Goal: Task Accomplishment & Management: Complete application form

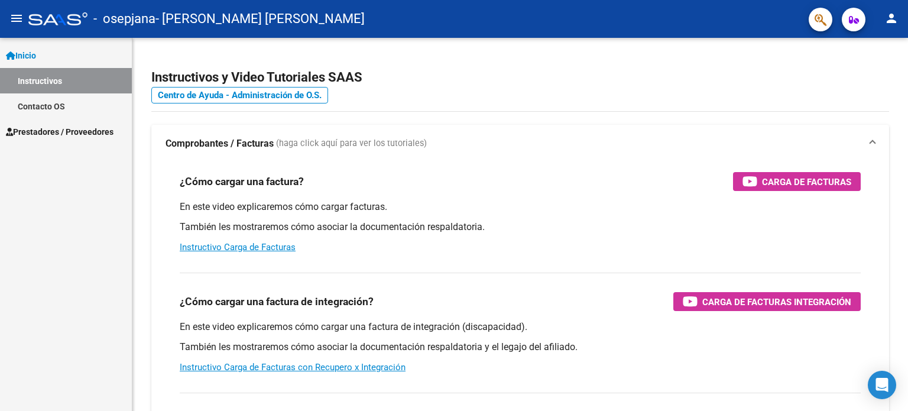
click at [42, 80] on link "Instructivos" at bounding box center [66, 80] width 132 height 25
click at [41, 132] on span "Prestadores / Proveedores" at bounding box center [60, 131] width 108 height 13
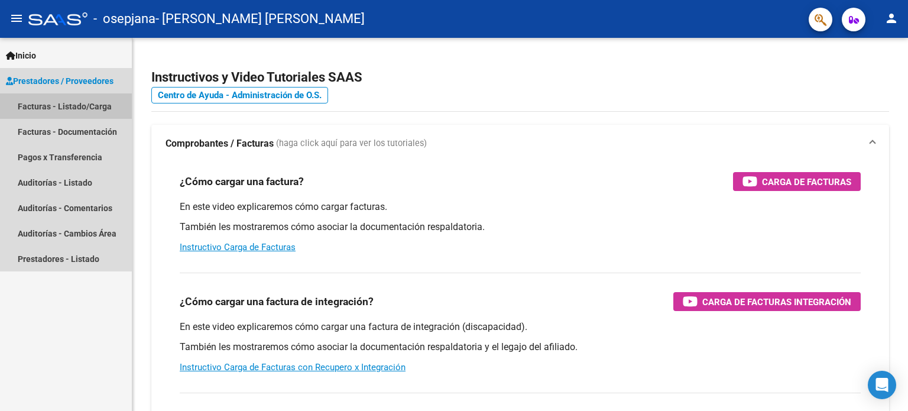
click at [50, 112] on link "Facturas - Listado/Carga" at bounding box center [66, 105] width 132 height 25
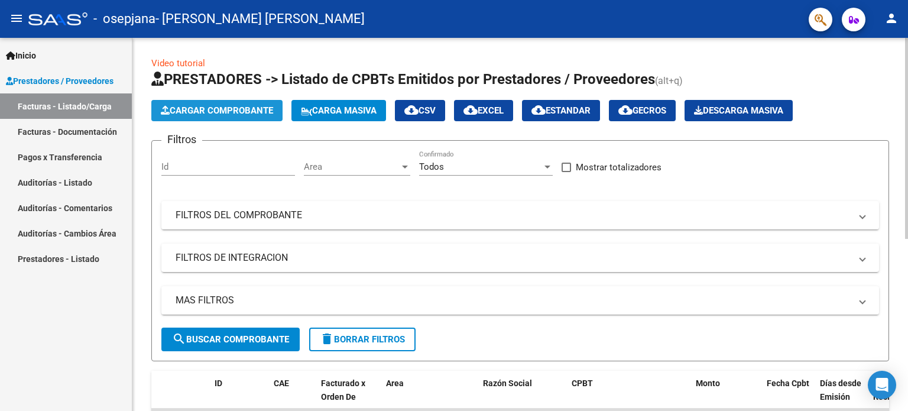
click at [196, 110] on span "Cargar Comprobante" at bounding box center [217, 110] width 112 height 11
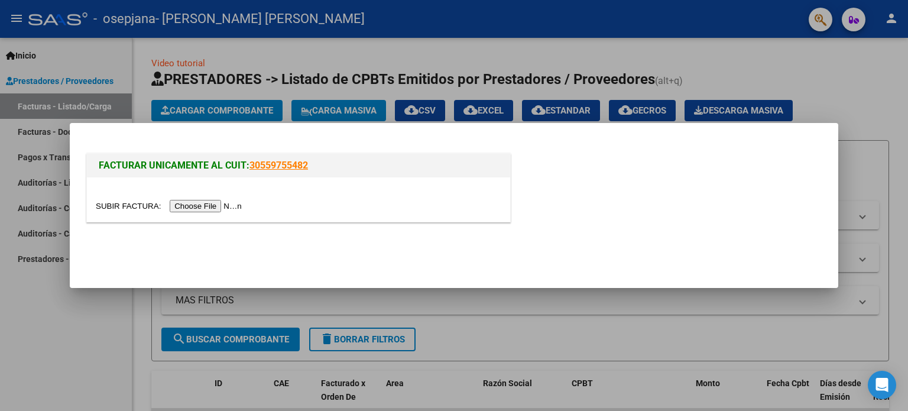
click at [203, 210] on input "file" at bounding box center [171, 206] width 150 height 12
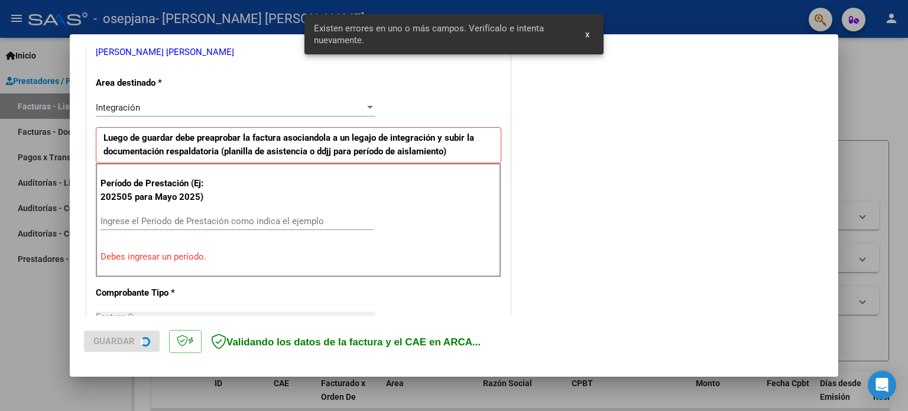
scroll to position [255, 0]
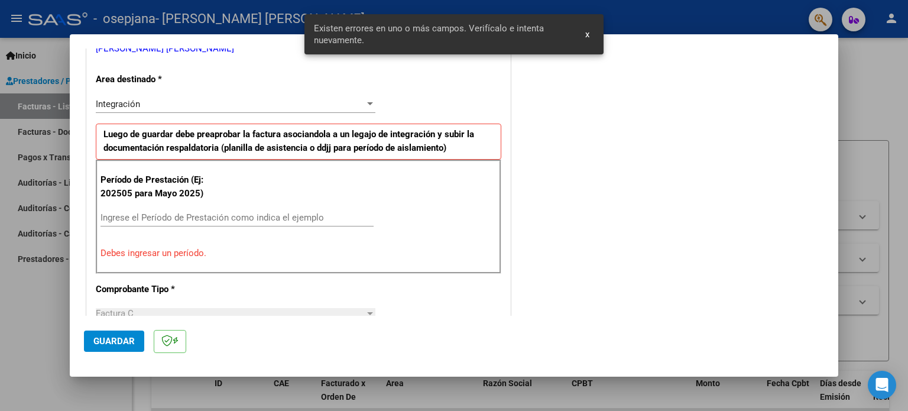
click at [236, 209] on div "Ingrese el Período de Prestación como indica el ejemplo" at bounding box center [236, 218] width 273 height 18
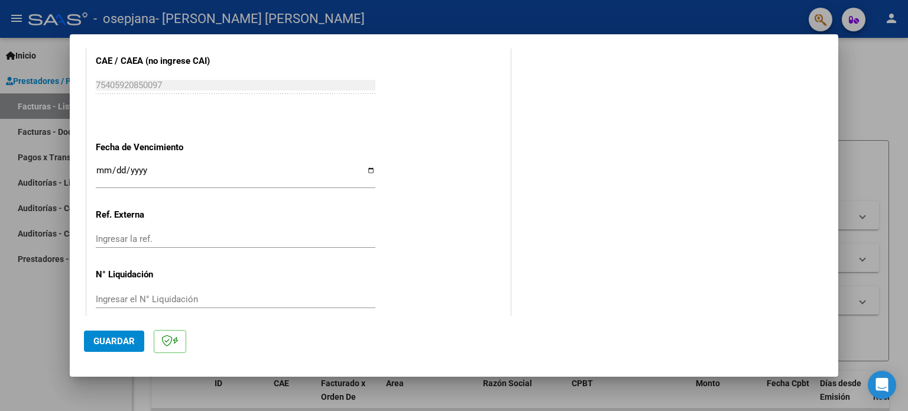
scroll to position [771, 0]
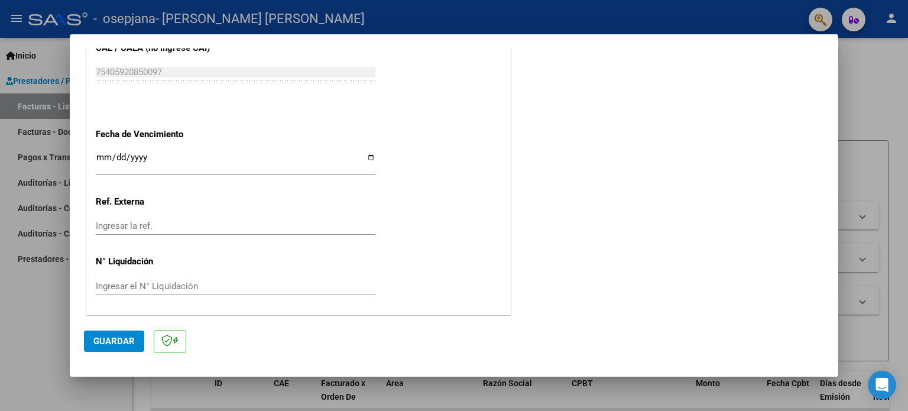
type input "202509"
click at [116, 337] on span "Guardar" at bounding box center [113, 341] width 41 height 11
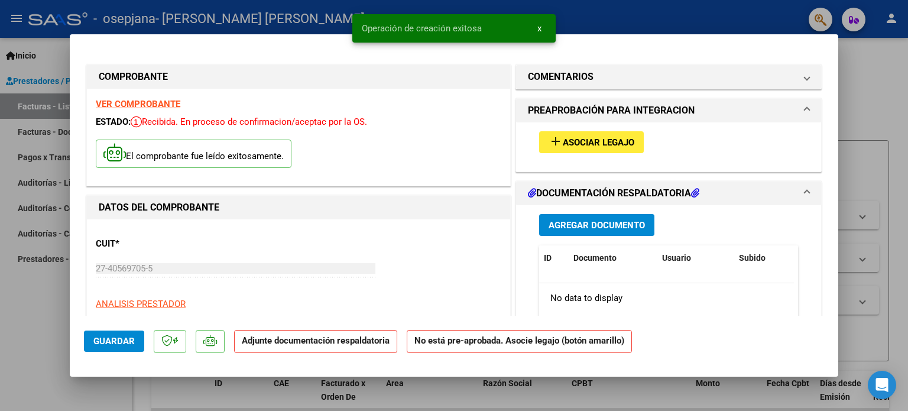
click at [592, 141] on span "Asociar Legajo" at bounding box center [599, 142] width 72 height 11
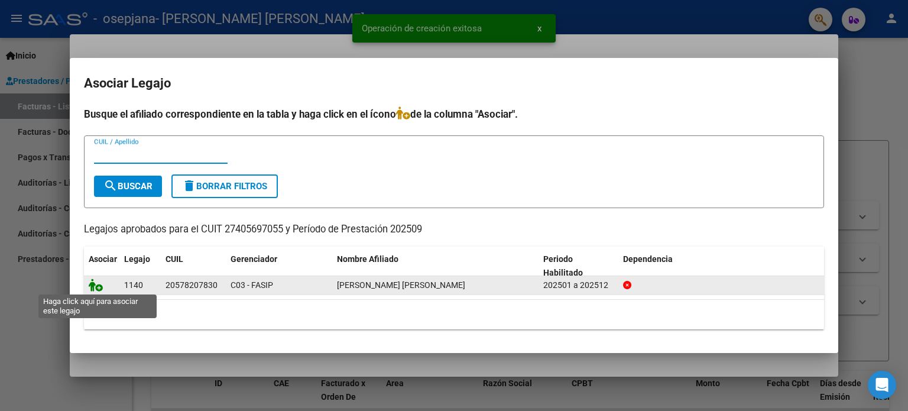
click at [92, 285] on icon at bounding box center [96, 284] width 14 height 13
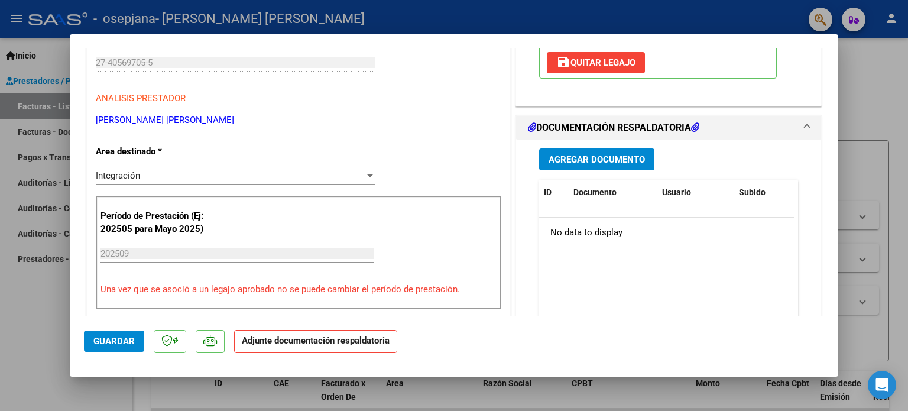
scroll to position [236, 0]
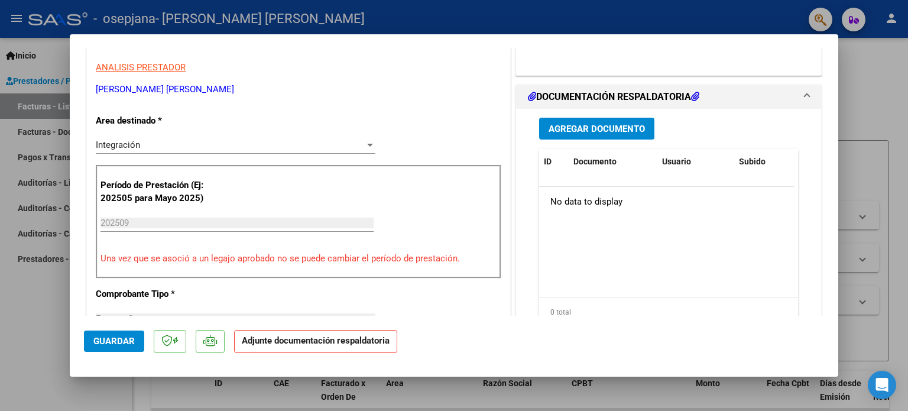
click at [577, 132] on span "Agregar Documento" at bounding box center [596, 129] width 96 height 11
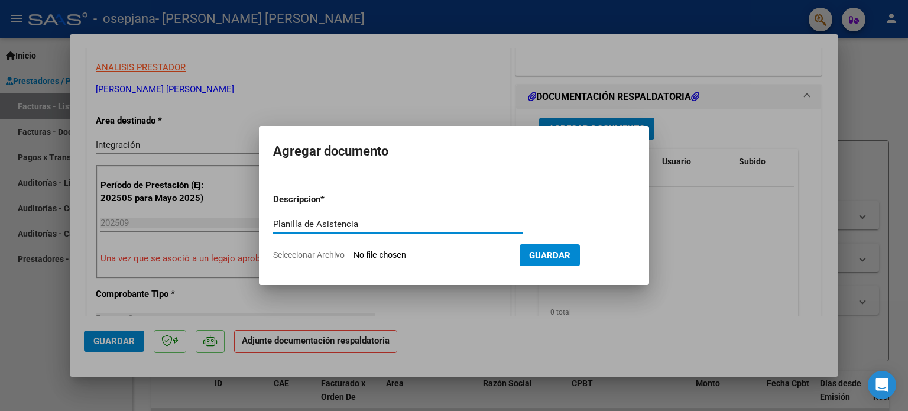
type input "Planilla de Asistencia"
click at [325, 245] on form "Descripcion * Planilla de Asistencia Escriba aquí una descripcion Seleccionar A…" at bounding box center [454, 227] width 362 height 86
click at [308, 252] on span "Seleccionar Archivo" at bounding box center [309, 254] width 72 height 9
click at [353, 252] on input "Seleccionar Archivo" at bounding box center [431, 255] width 157 height 11
type input "C:\fakepath\[PERSON_NAME] PA SEPTIEMBRE.pdf"
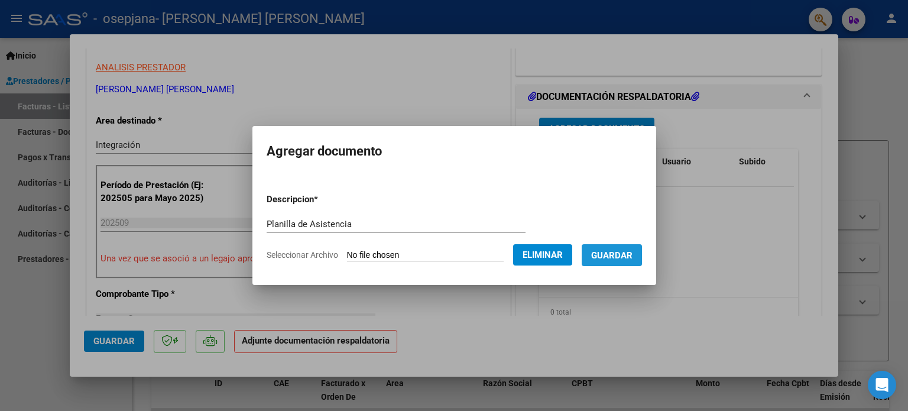
click at [628, 248] on button "Guardar" at bounding box center [611, 255] width 60 height 22
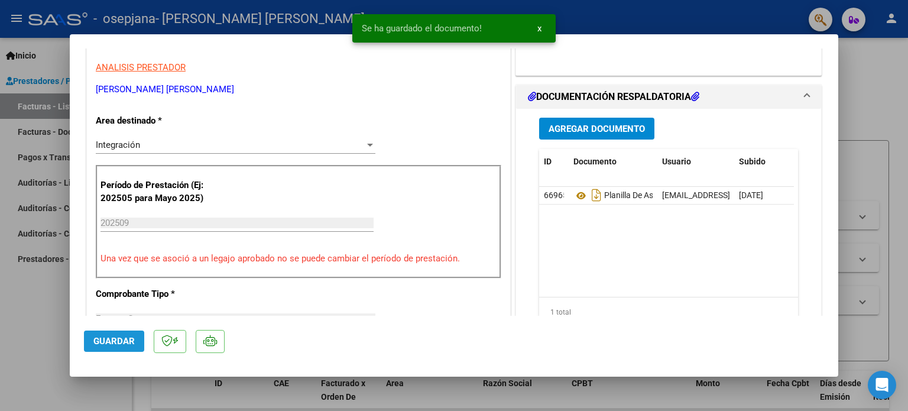
click at [106, 333] on button "Guardar" at bounding box center [114, 340] width 60 height 21
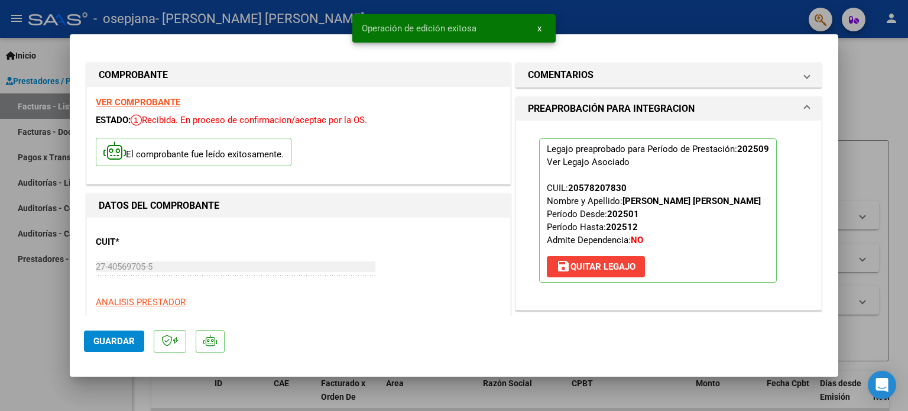
scroll to position [0, 0]
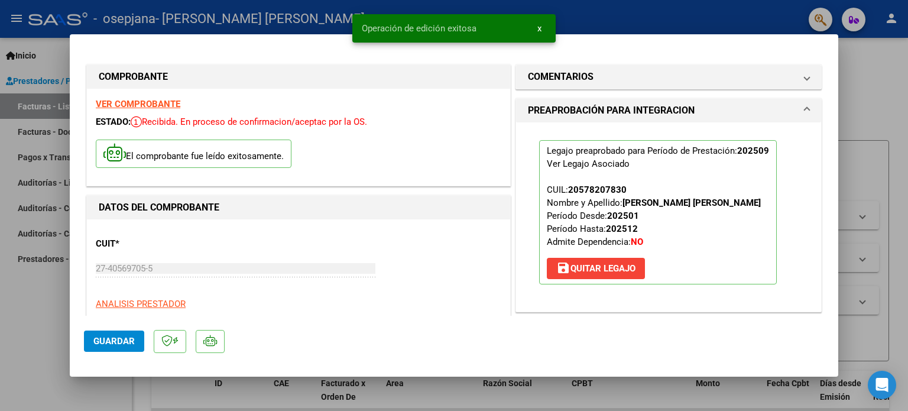
click at [873, 107] on div at bounding box center [454, 205] width 908 height 411
type input "$ 0,00"
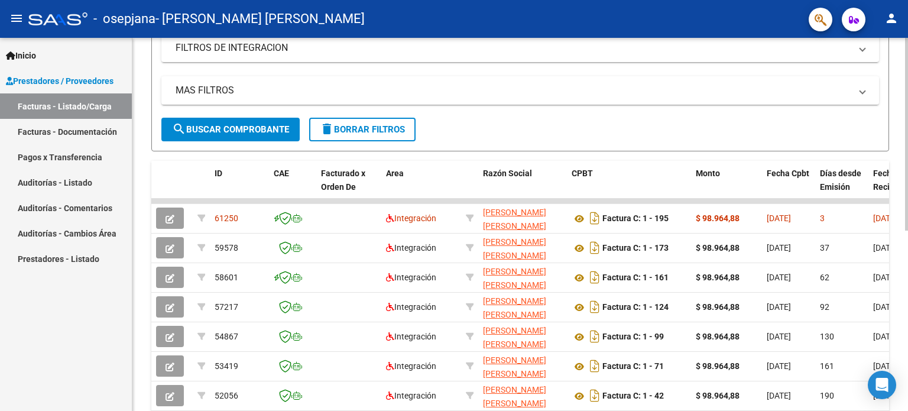
scroll to position [236, 0]
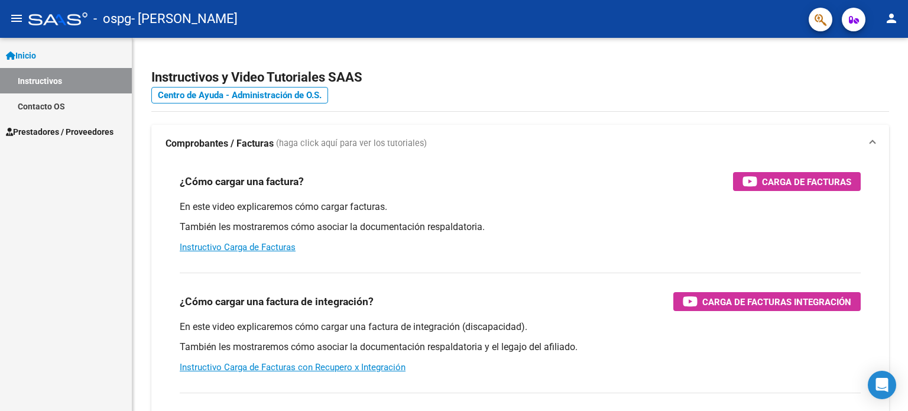
click at [46, 121] on link "Prestadores / Proveedores" at bounding box center [66, 131] width 132 height 25
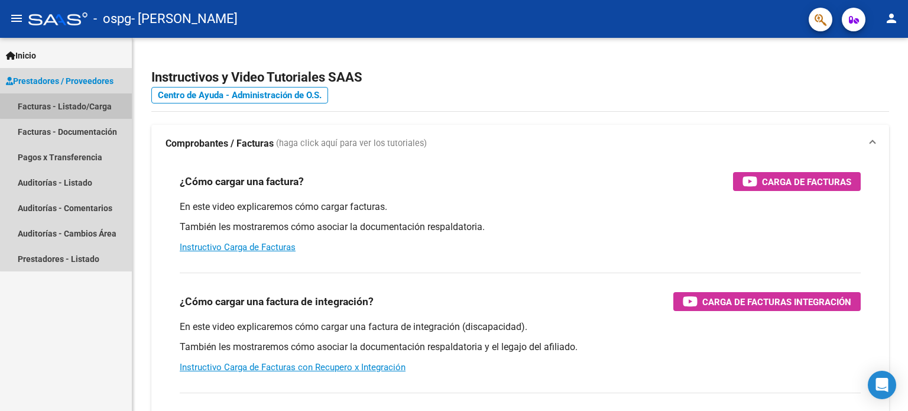
click at [93, 104] on link "Facturas - Listado/Carga" at bounding box center [66, 105] width 132 height 25
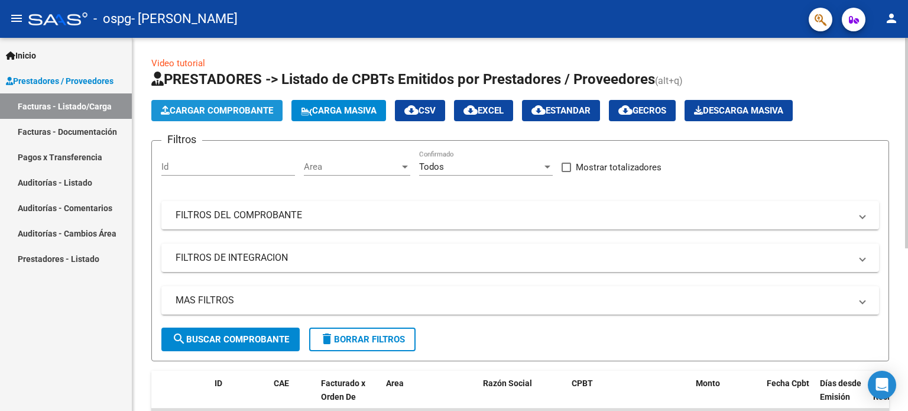
click at [187, 112] on span "Cargar Comprobante" at bounding box center [217, 110] width 112 height 11
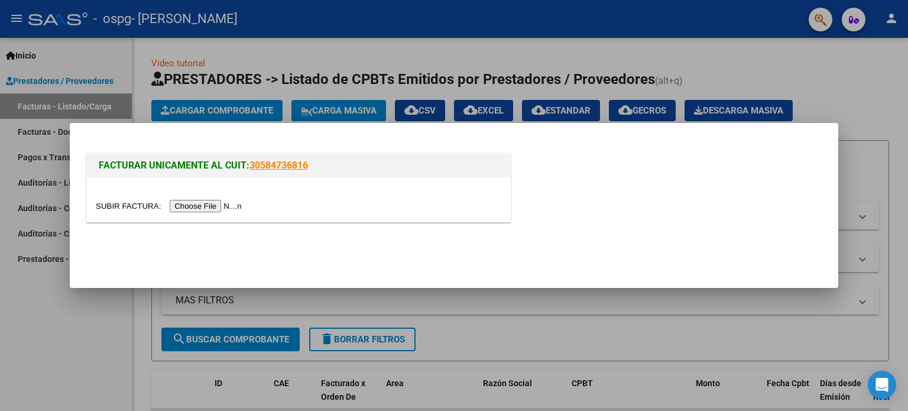
click at [197, 205] on input "file" at bounding box center [171, 206] width 150 height 12
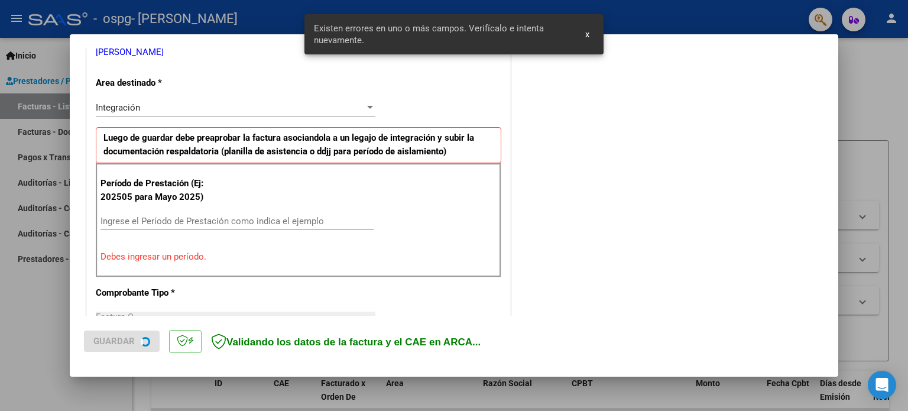
scroll to position [255, 0]
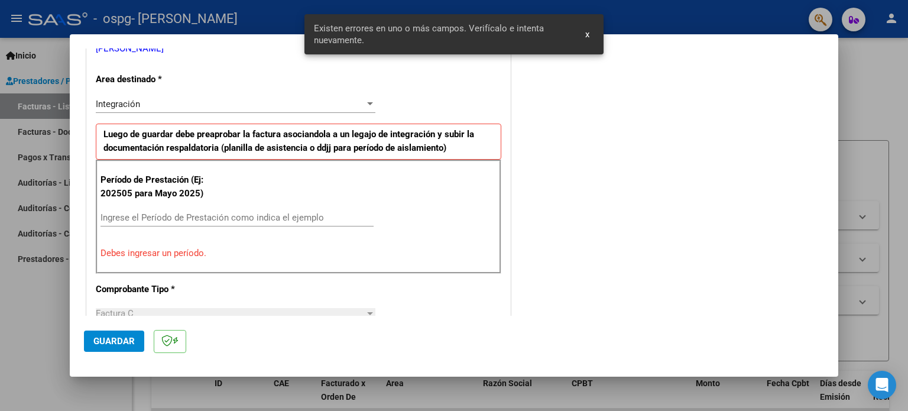
click at [144, 210] on div "Ingrese el Período de Prestación como indica el ejemplo" at bounding box center [236, 218] width 273 height 18
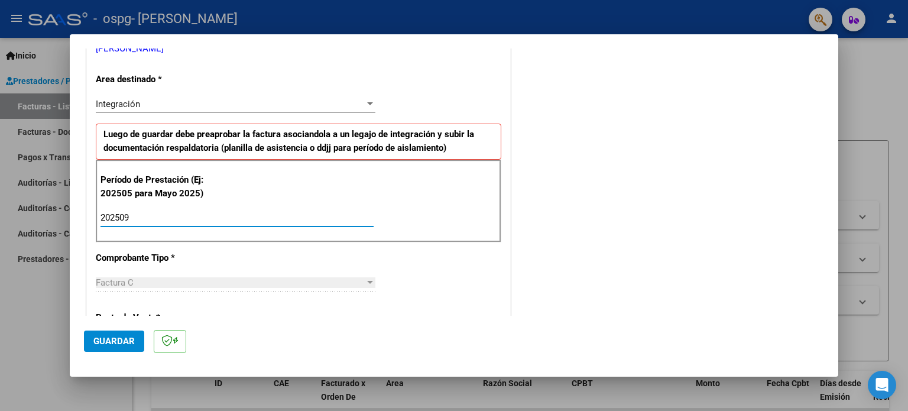
type input "202509"
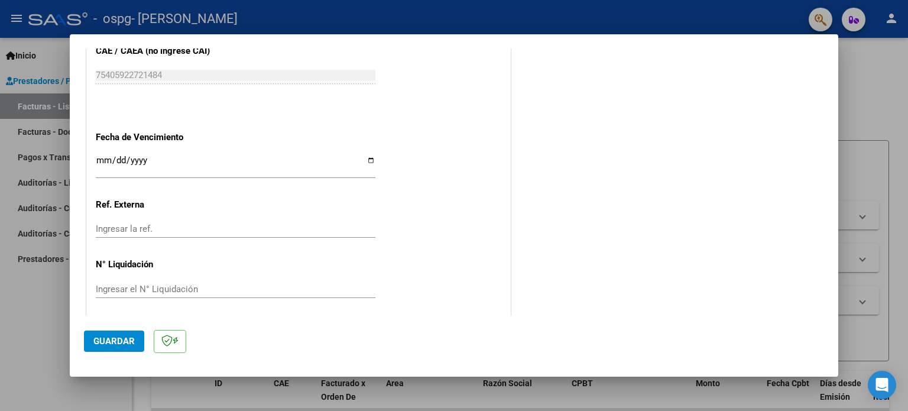
scroll to position [771, 0]
click at [122, 342] on span "Guardar" at bounding box center [113, 341] width 41 height 11
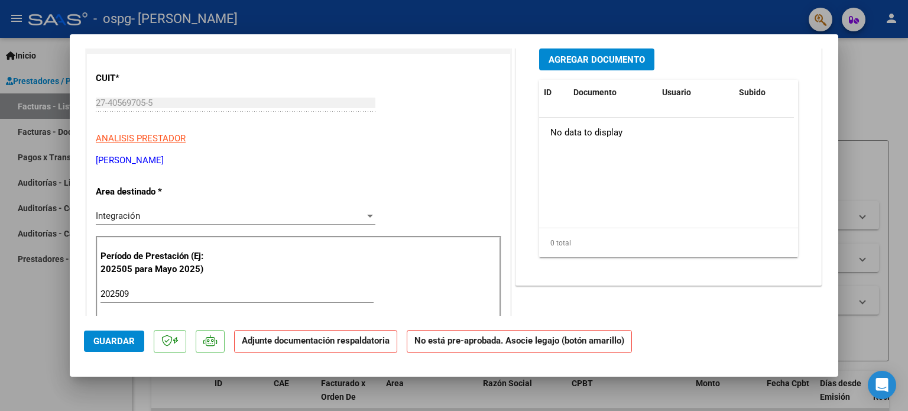
scroll to position [59, 0]
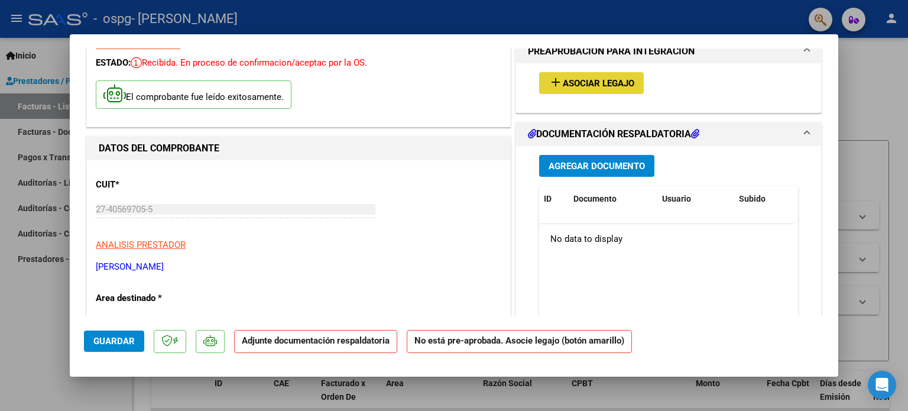
click at [593, 76] on button "add Asociar Legajo" at bounding box center [591, 83] width 105 height 22
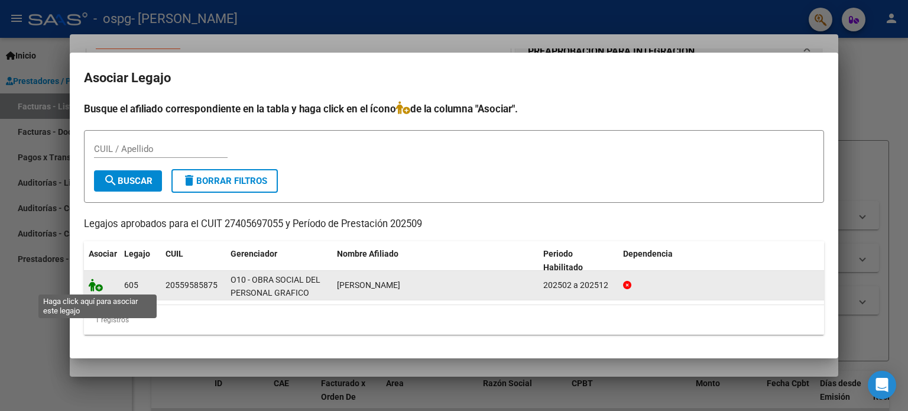
click at [97, 286] on icon at bounding box center [96, 284] width 14 height 13
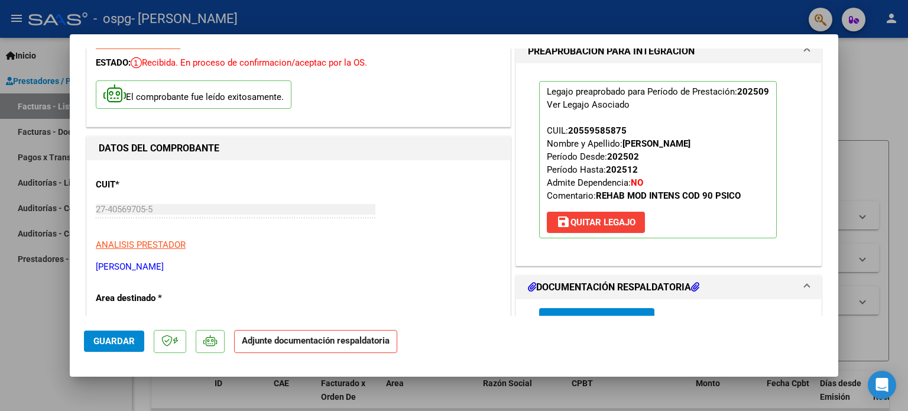
click at [615, 313] on span "Agregar Documento" at bounding box center [596, 318] width 96 height 11
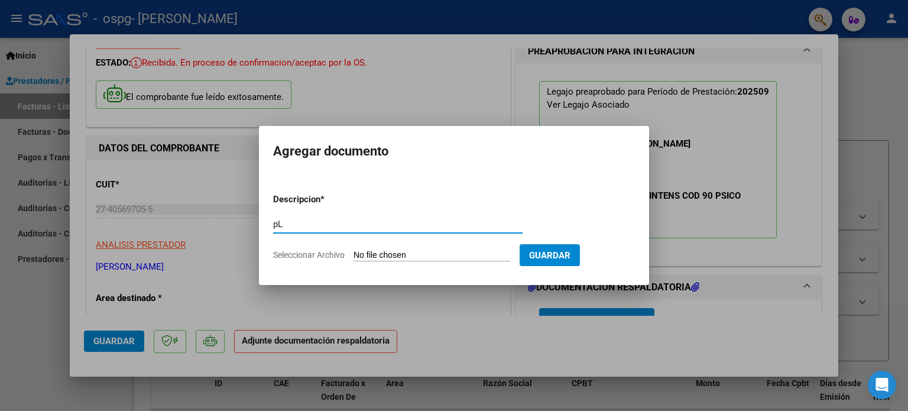
type input "p"
type input "Planilla de asistencia"
click at [325, 251] on span "Seleccionar Archivo" at bounding box center [309, 254] width 72 height 9
click at [353, 251] on input "Seleccionar Archivo" at bounding box center [431, 255] width 157 height 11
type input "C:\fakepath\JOAQUIN HEFLING PA SEPTIEMBRE.pdf"
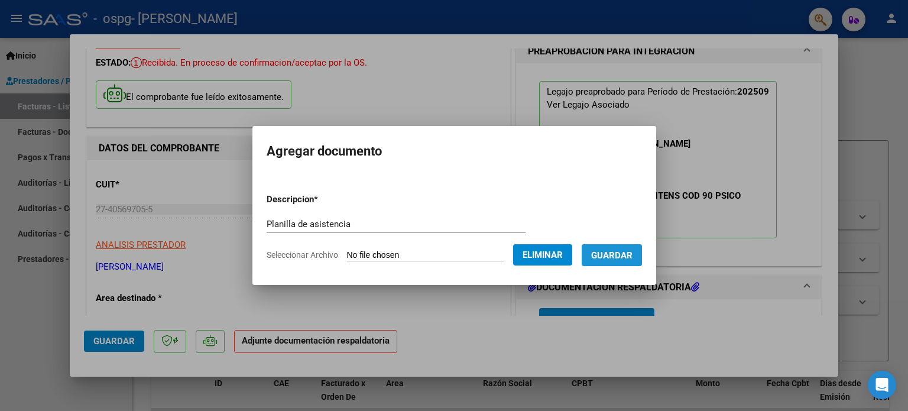
click at [620, 261] on span "Guardar" at bounding box center [611, 255] width 41 height 11
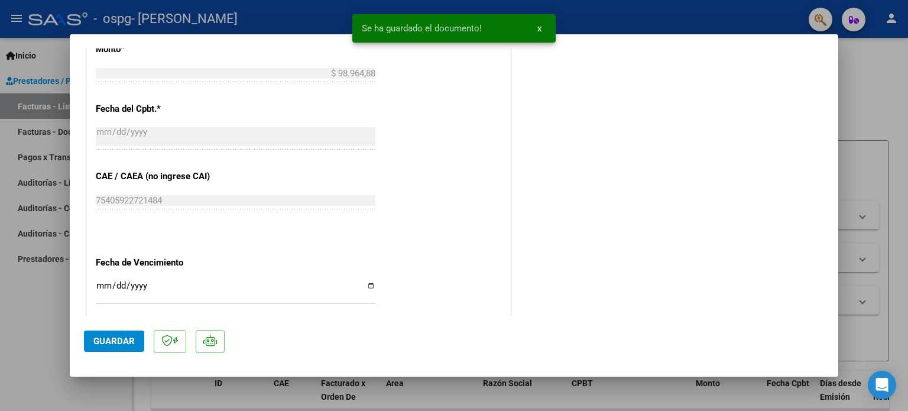
scroll to position [663, 0]
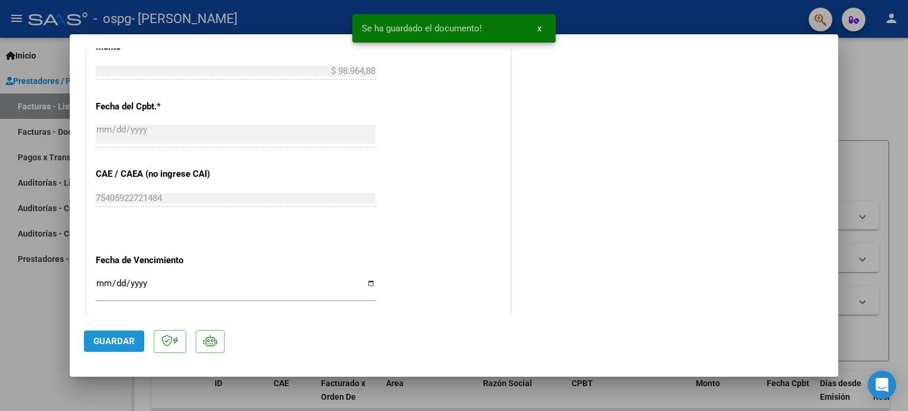
click at [119, 337] on span "Guardar" at bounding box center [113, 341] width 41 height 11
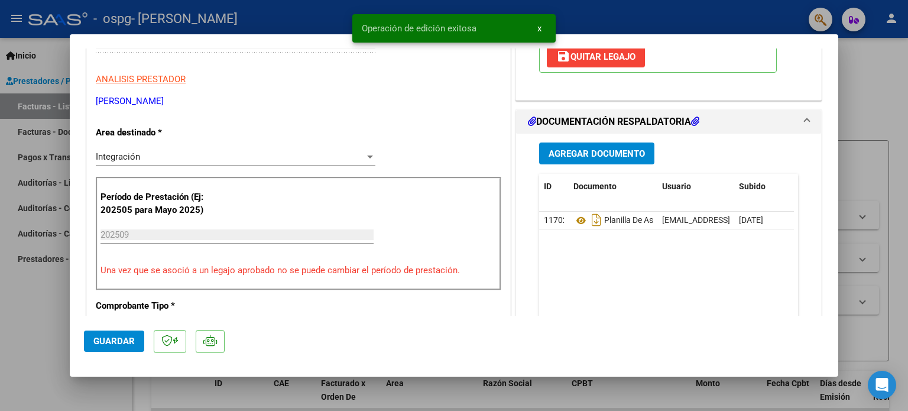
scroll to position [13, 0]
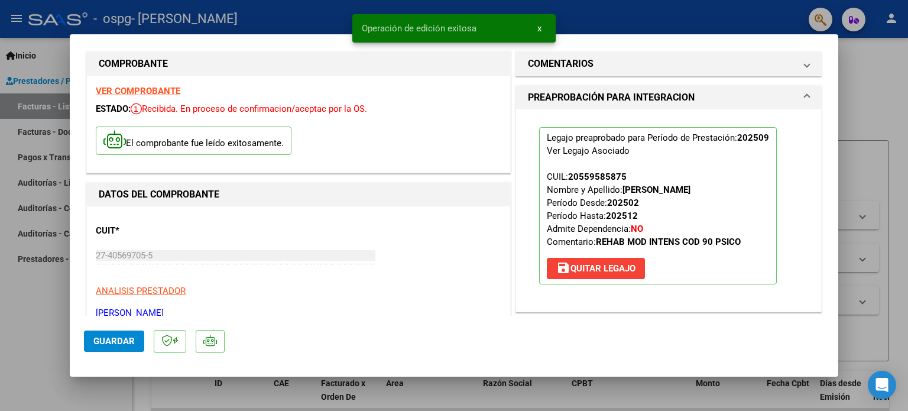
click at [897, 165] on div at bounding box center [454, 205] width 908 height 411
type input "$ 0,00"
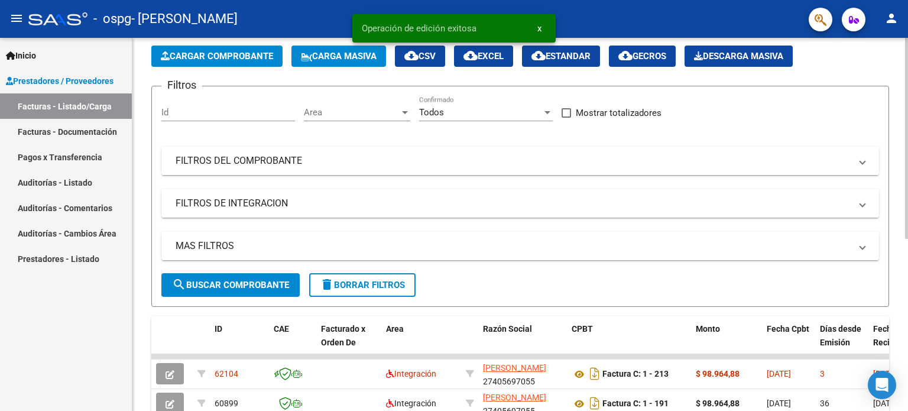
scroll to position [118, 0]
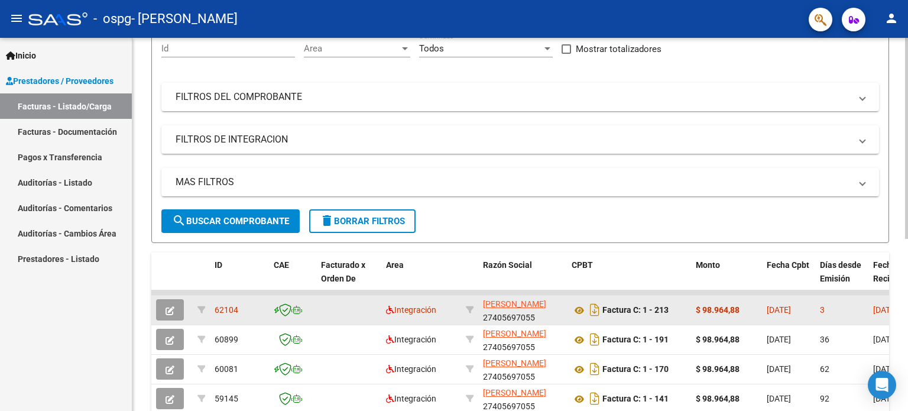
click at [785, 319] on datatable-body-cell "[DATE]" at bounding box center [788, 309] width 53 height 29
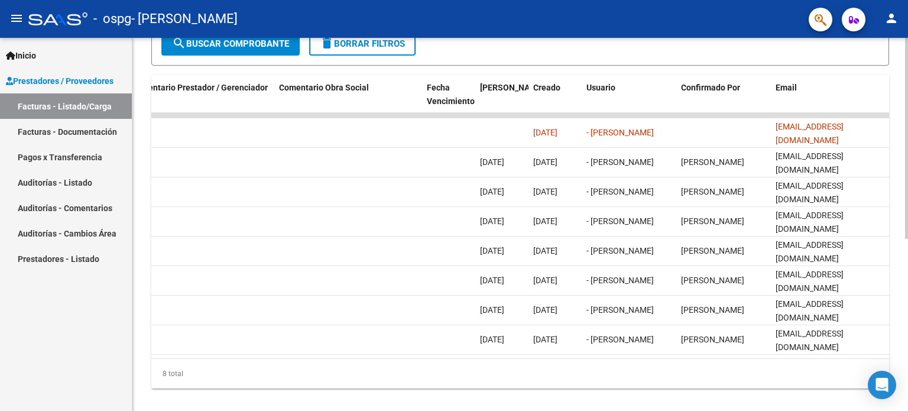
scroll to position [0, 0]
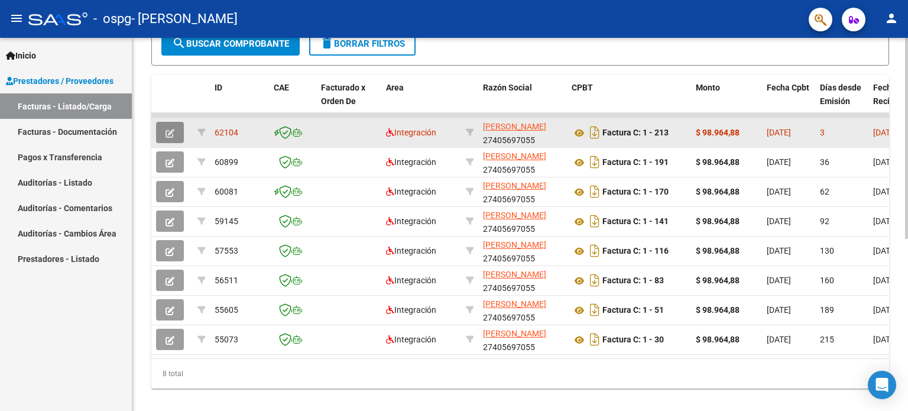
click at [160, 129] on button "button" at bounding box center [170, 132] width 28 height 21
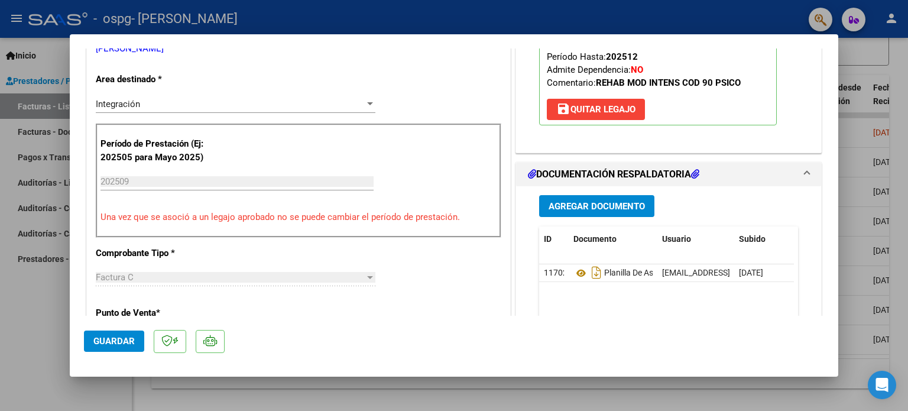
scroll to position [236, 0]
